Goal: Information Seeking & Learning: Learn about a topic

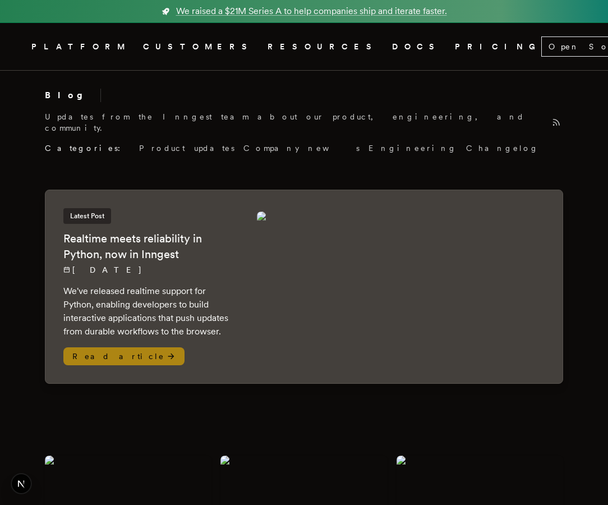
click at [177, 264] on p "[DATE]" at bounding box center [148, 269] width 171 height 11
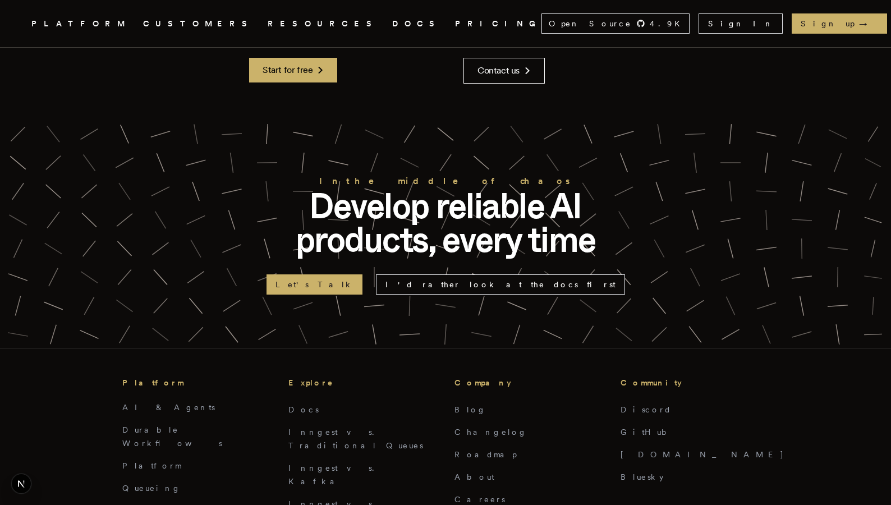
scroll to position [2286, 0]
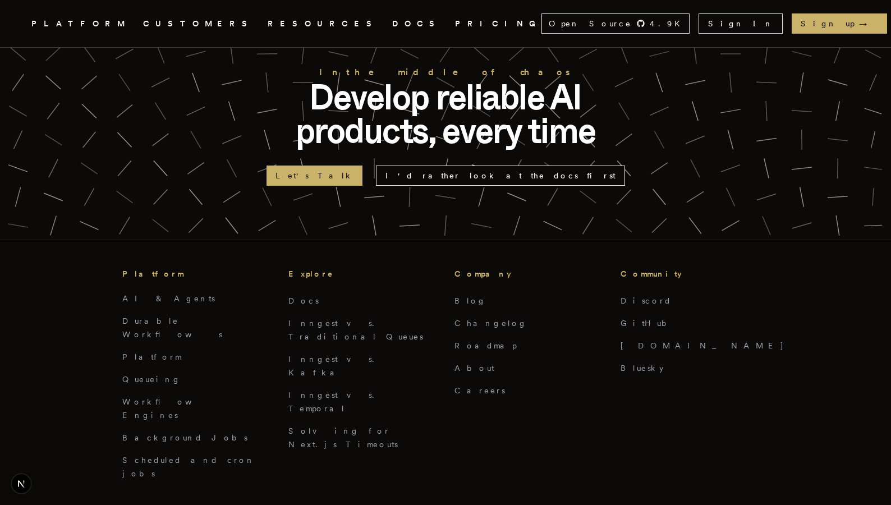
click at [392, 25] on link "DOCS" at bounding box center [416, 24] width 49 height 14
